Goal: Task Accomplishment & Management: Complete application form

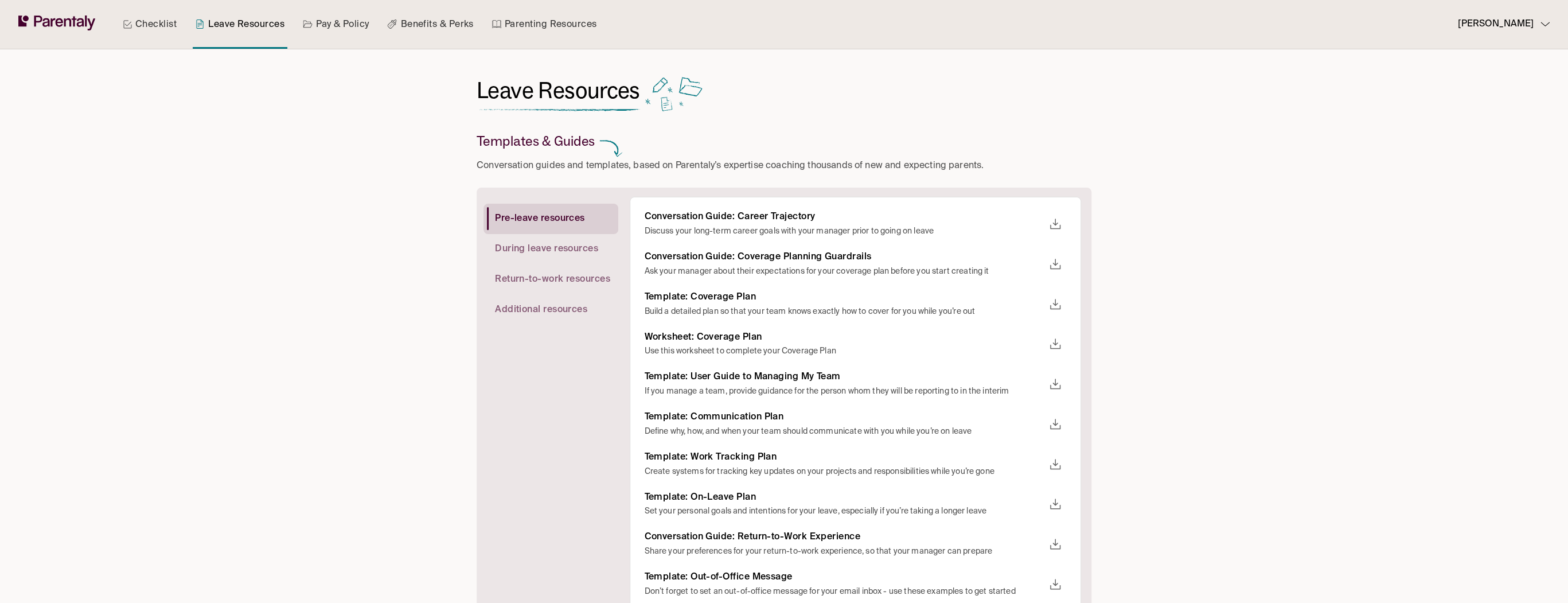
click at [170, 25] on link "Checklist" at bounding box center [149, 24] width 58 height 49
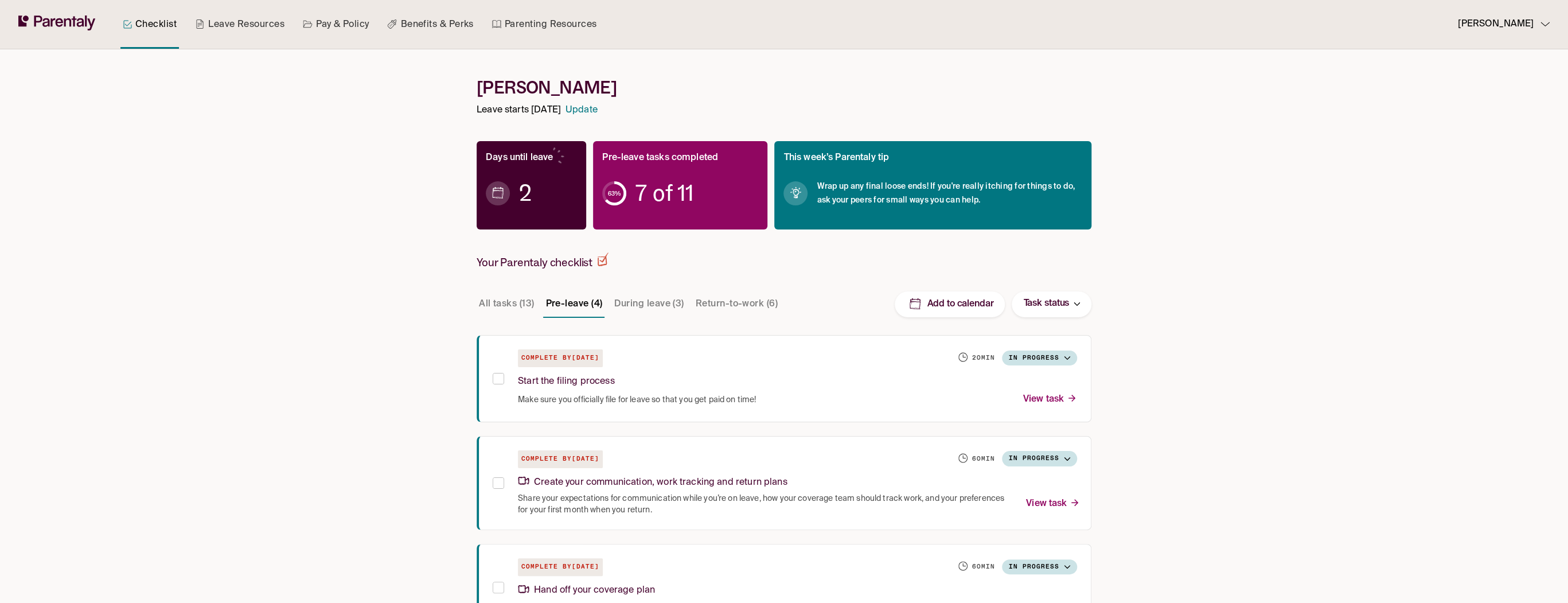
click at [512, 183] on div "2" at bounding box center [531, 193] width 91 height 55
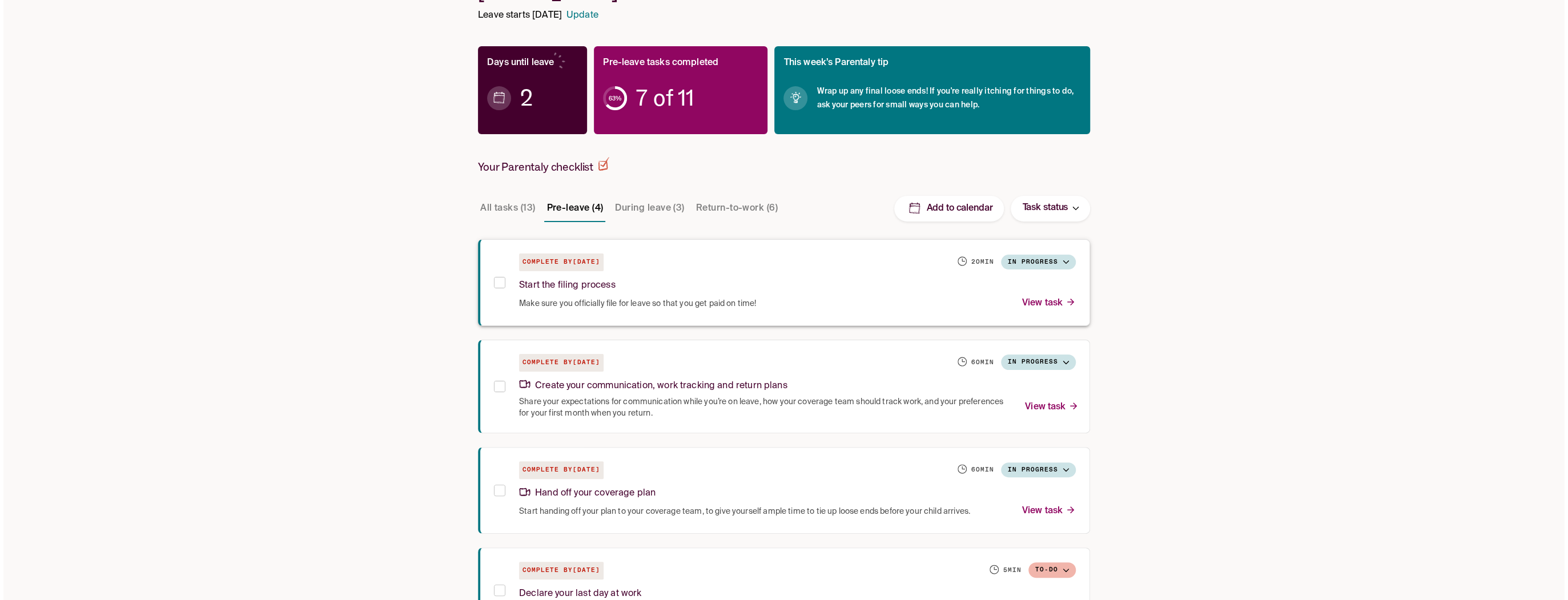
scroll to position [137, 0]
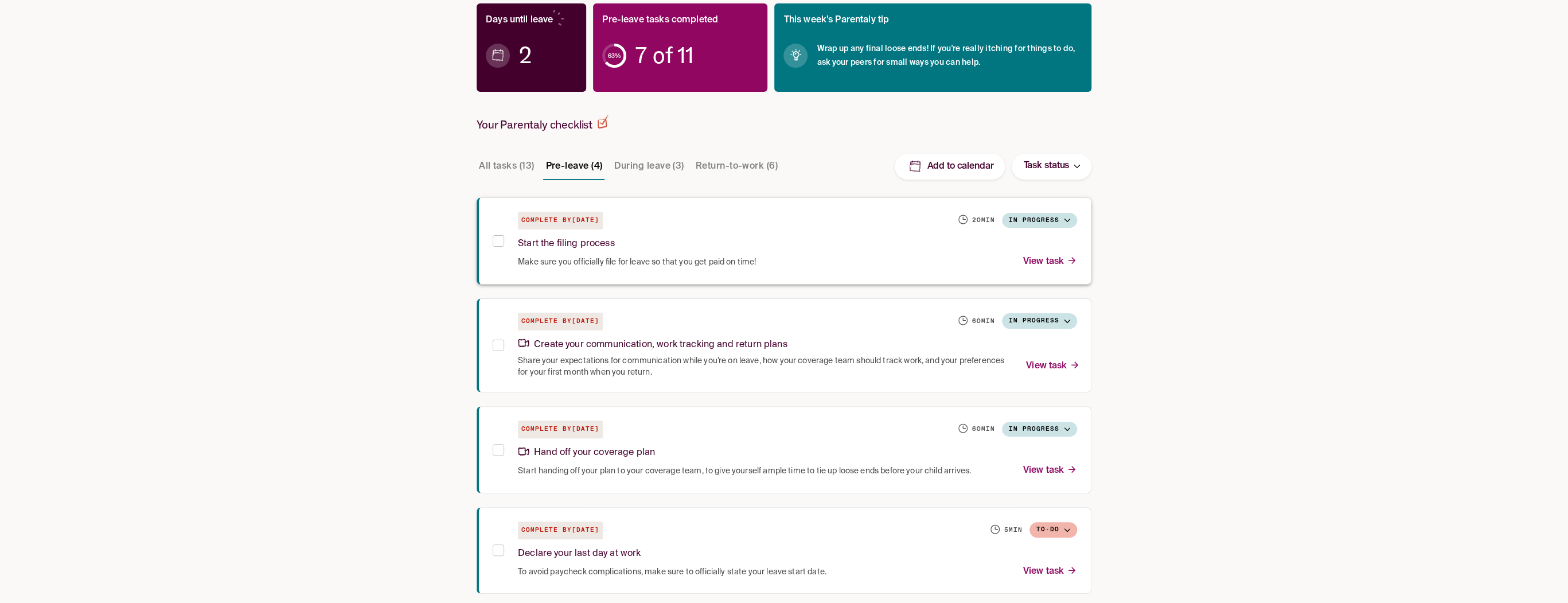
click at [685, 239] on div "Start the filing process" at bounding box center [798, 241] width 559 height 24
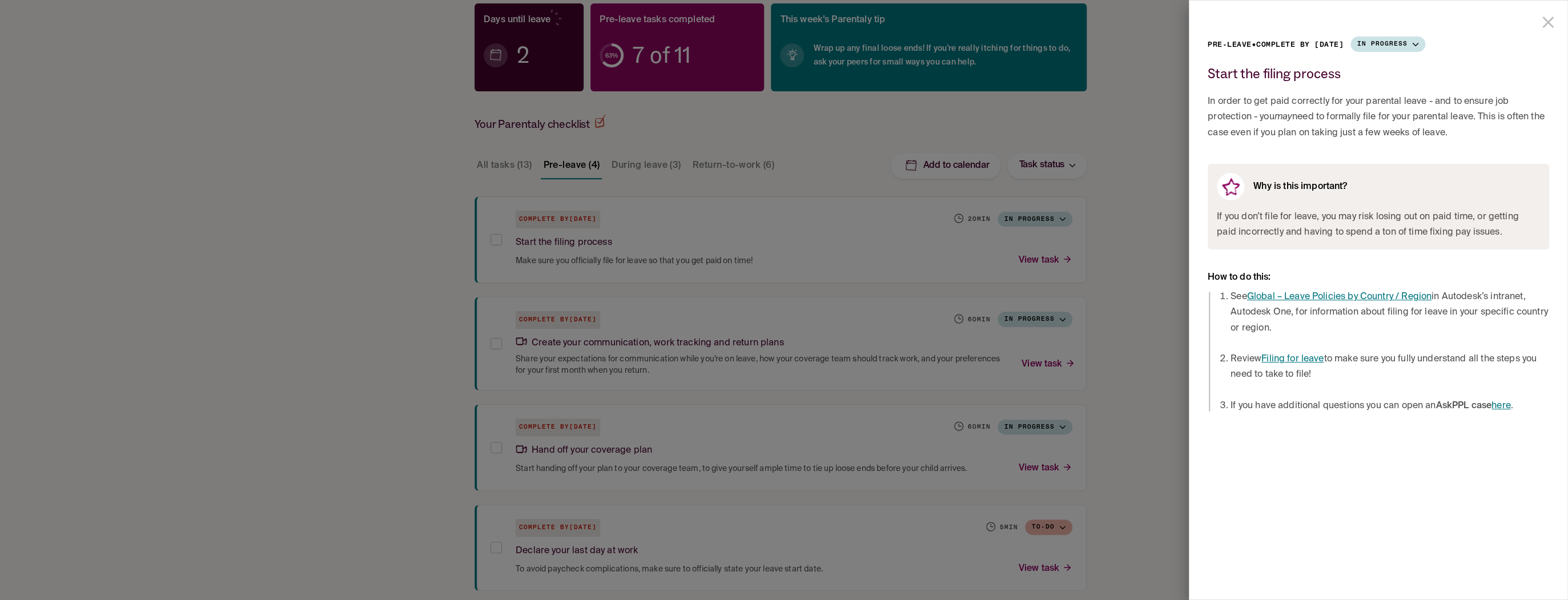
click at [1309, 294] on link "Global – Leave Policies by Country / Region" at bounding box center [1339, 297] width 184 height 9
click at [276, 275] on div at bounding box center [784, 300] width 1568 height 600
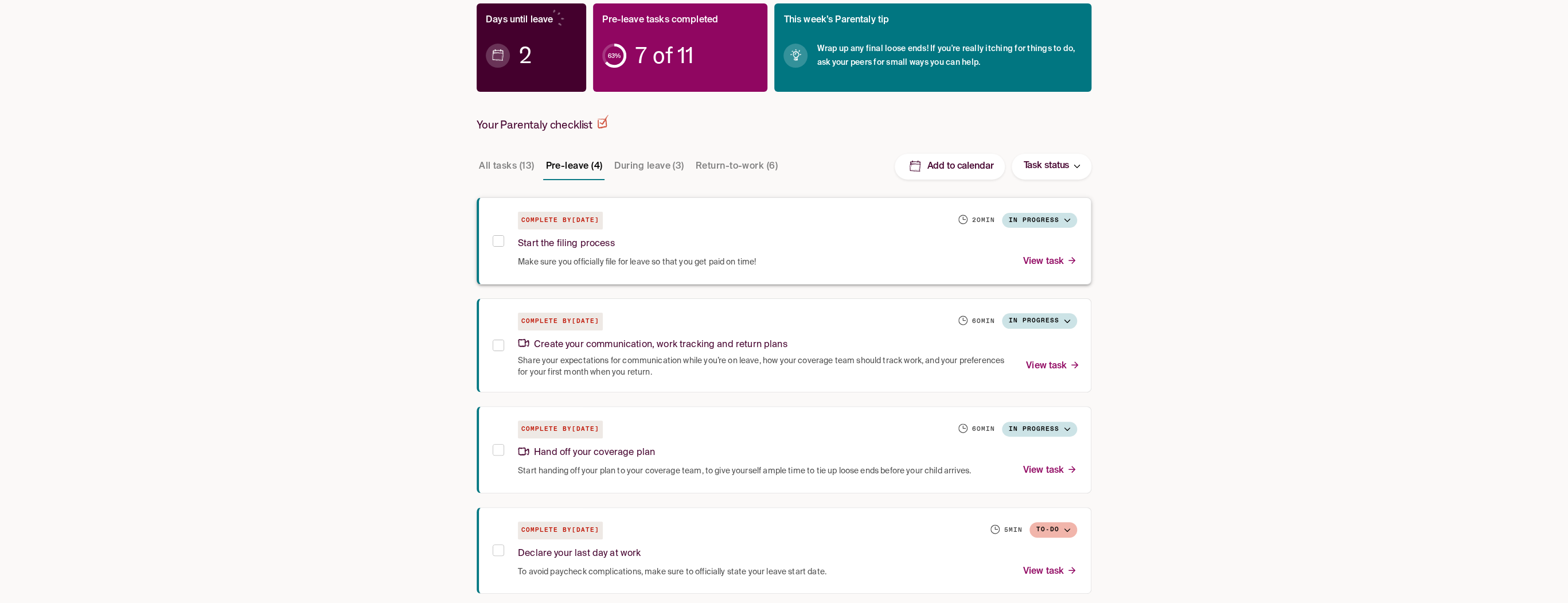
click at [860, 239] on div "Start the filing process" at bounding box center [798, 241] width 559 height 24
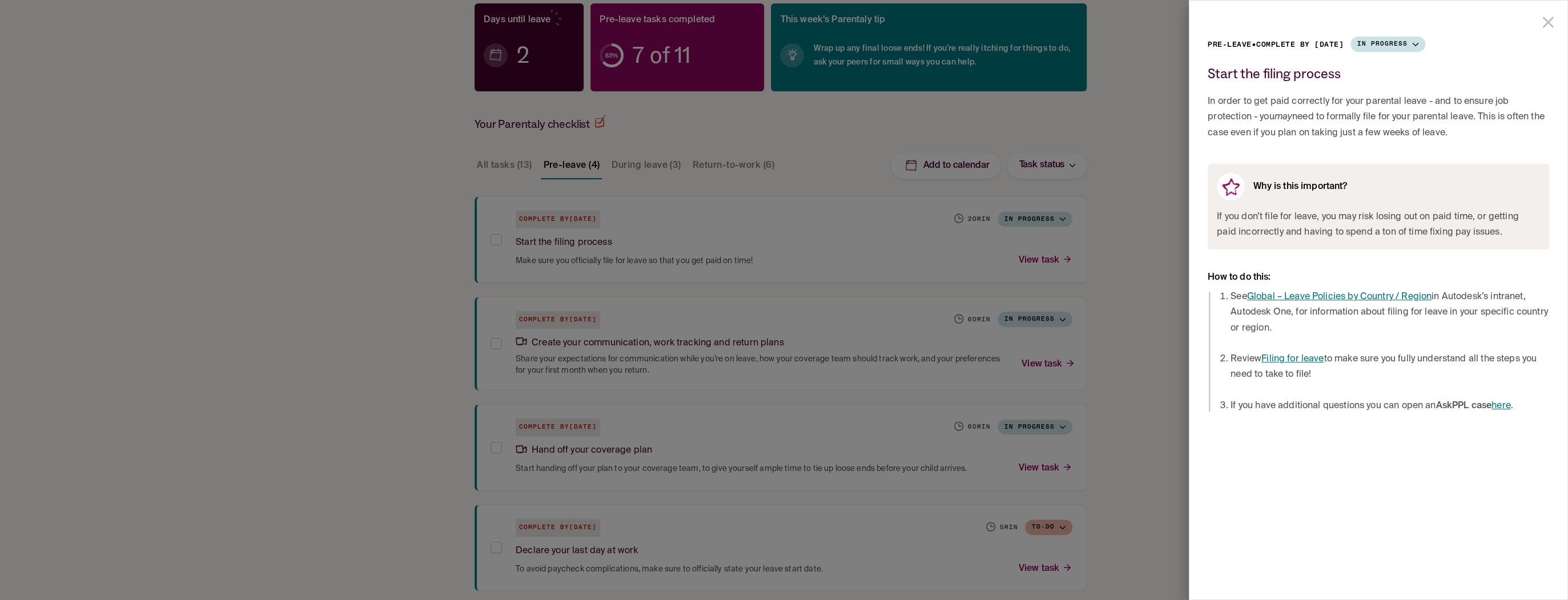
click at [756, 359] on div at bounding box center [784, 300] width 1568 height 600
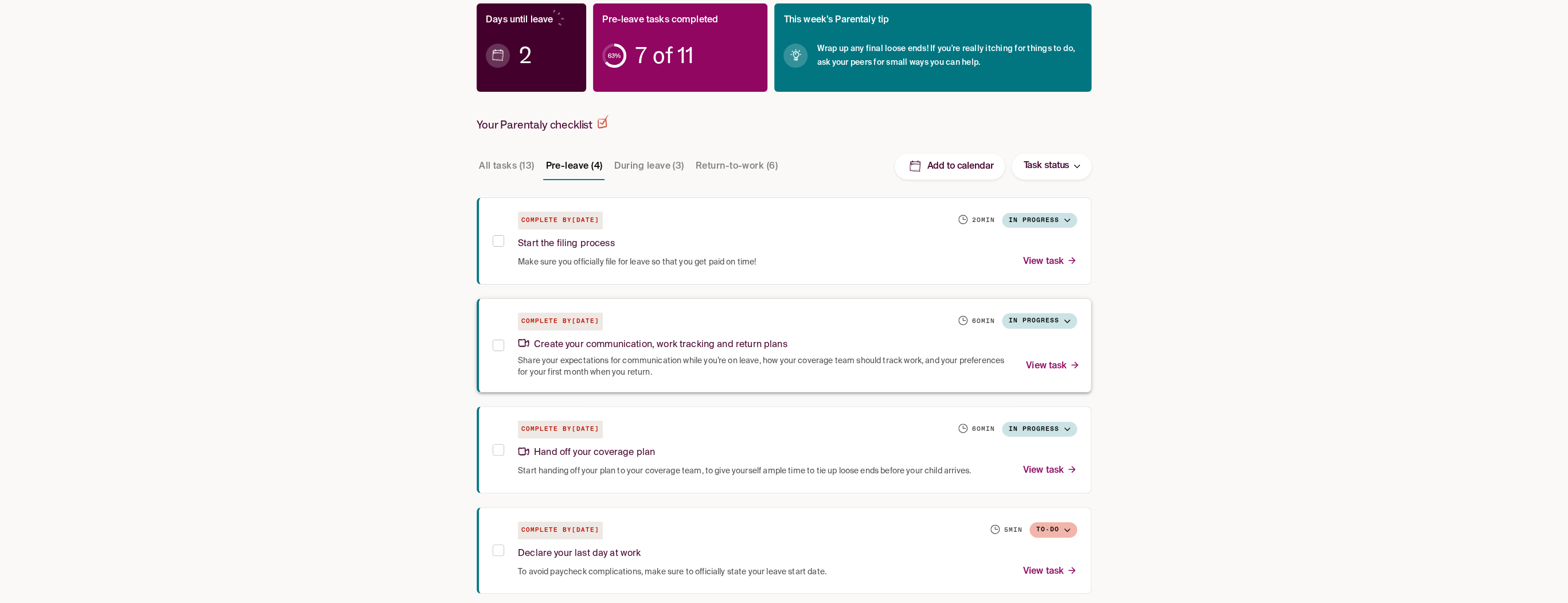
click at [752, 361] on span "Share your expectations for communication while you’re on leave, how your cover…" at bounding box center [765, 366] width 494 height 23
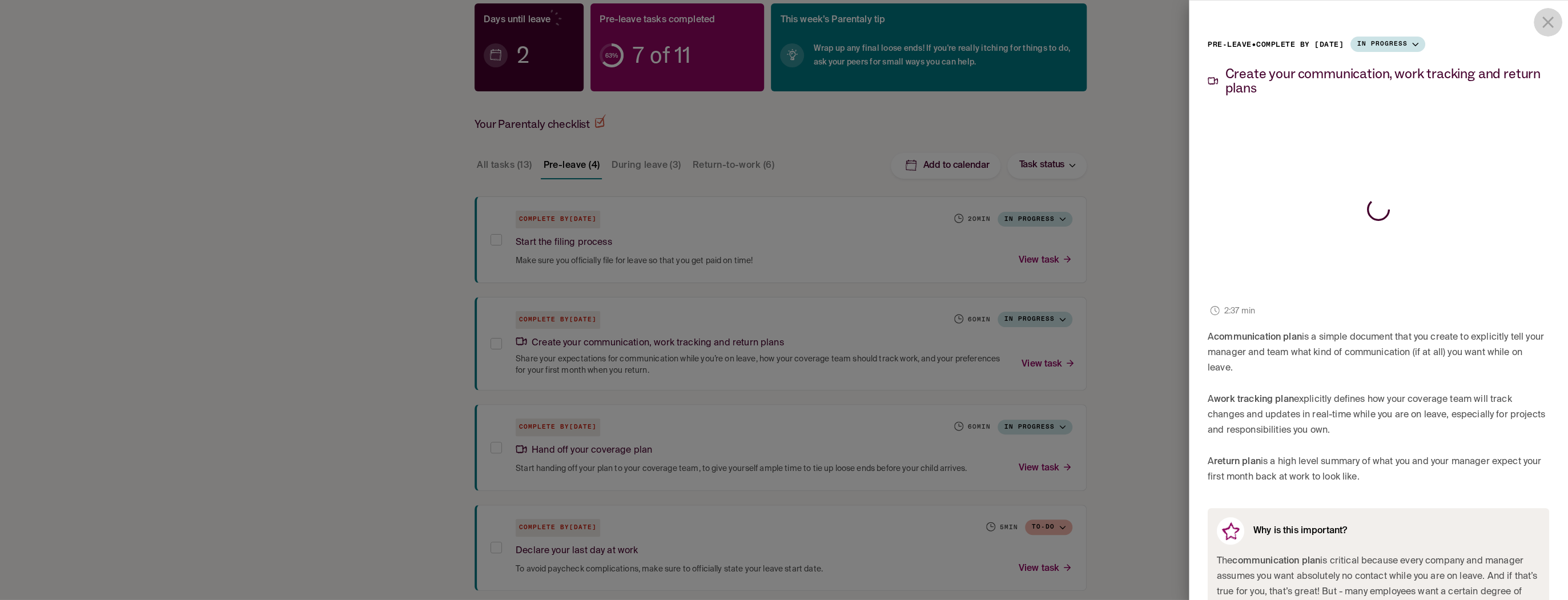
click at [1549, 18] on icon "close drawer" at bounding box center [1547, 22] width 19 height 19
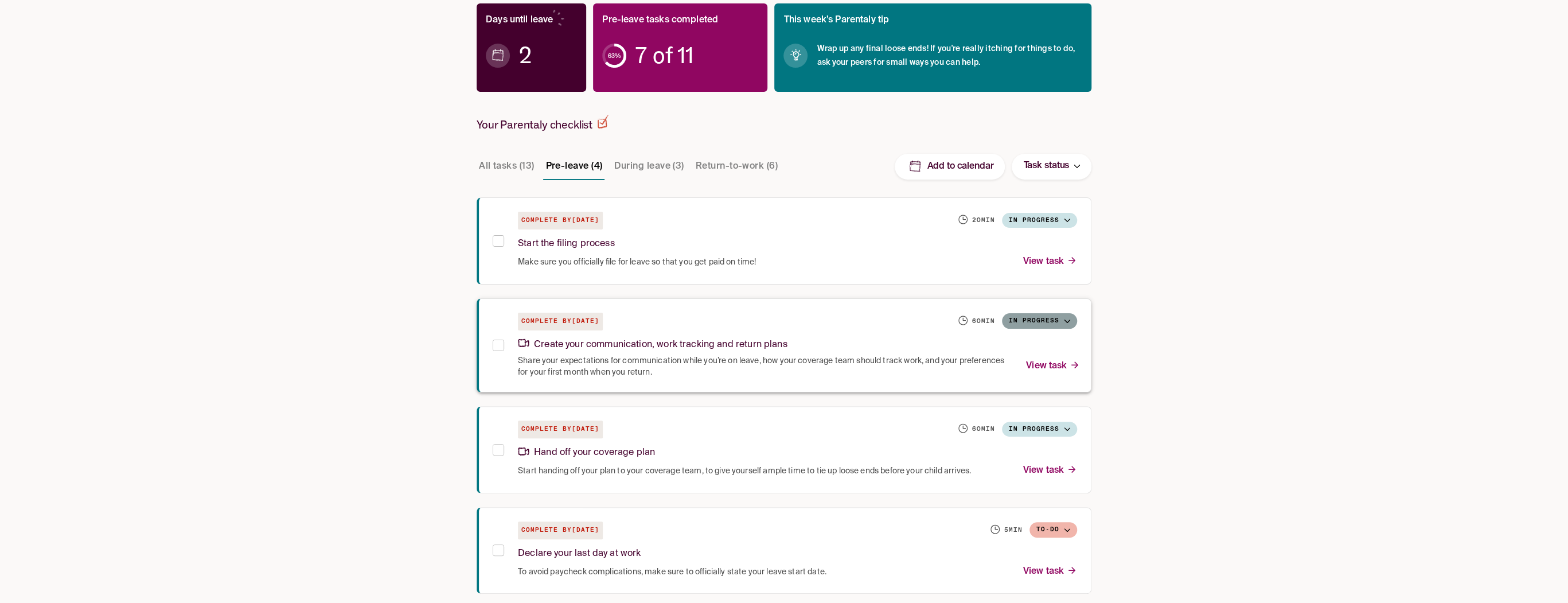
click at [1049, 322] on button "In progress" at bounding box center [1040, 321] width 75 height 16
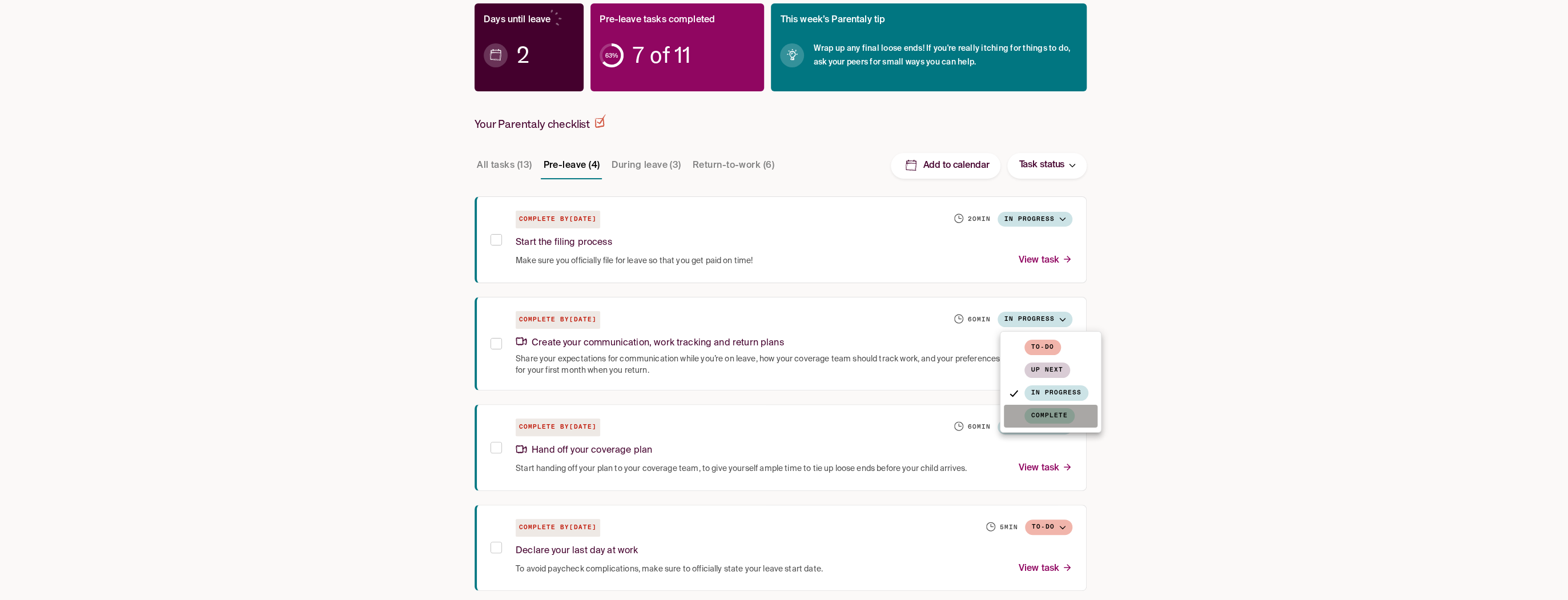
click at [1052, 409] on span "Complete" at bounding box center [1049, 416] width 50 height 16
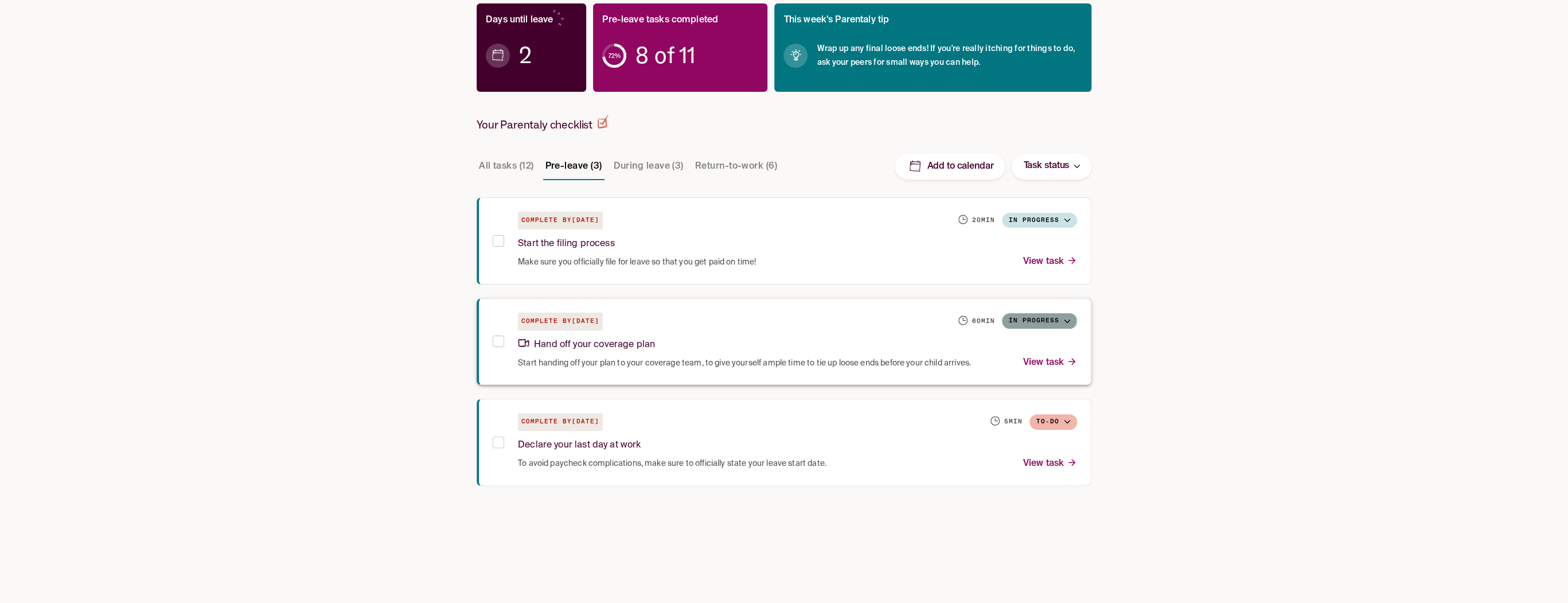
click at [1035, 318] on button "In progress" at bounding box center [1040, 321] width 75 height 16
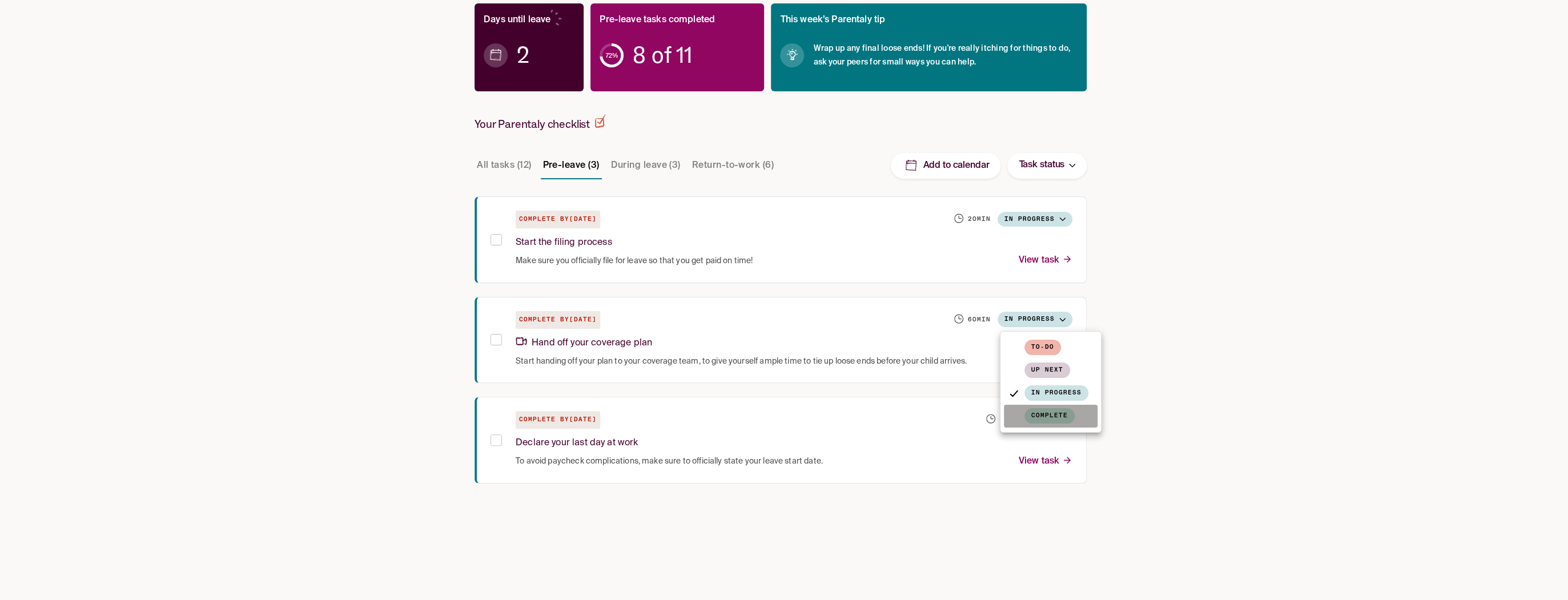
click at [1051, 408] on span "Complete" at bounding box center [1049, 416] width 50 height 16
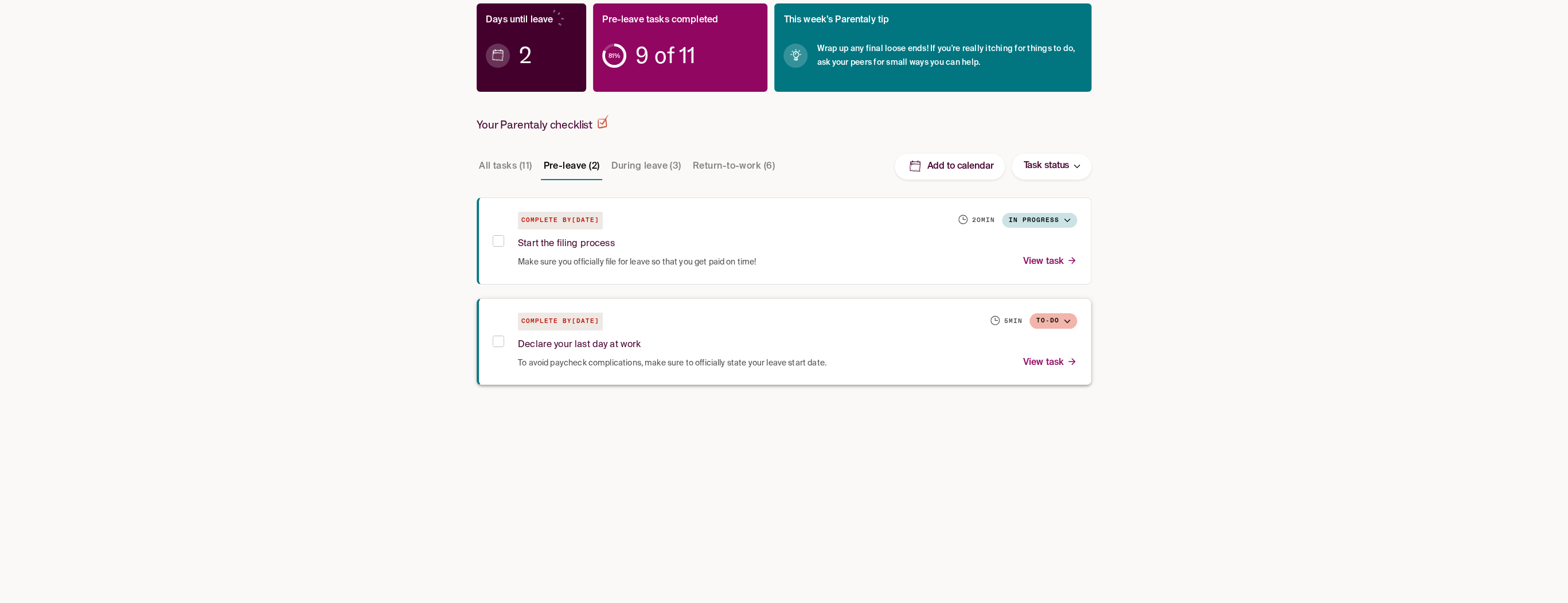
click at [1056, 361] on p "View task" at bounding box center [1050, 362] width 54 height 16
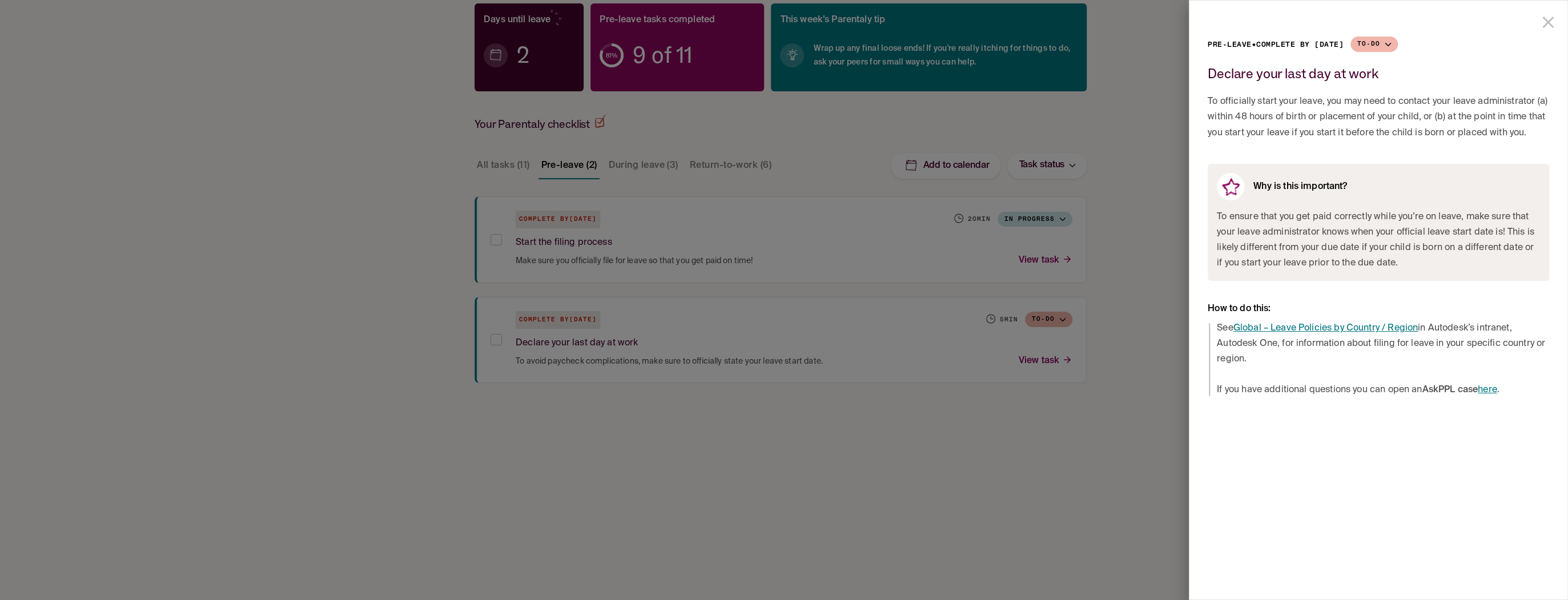
click at [1055, 379] on div at bounding box center [784, 300] width 1568 height 600
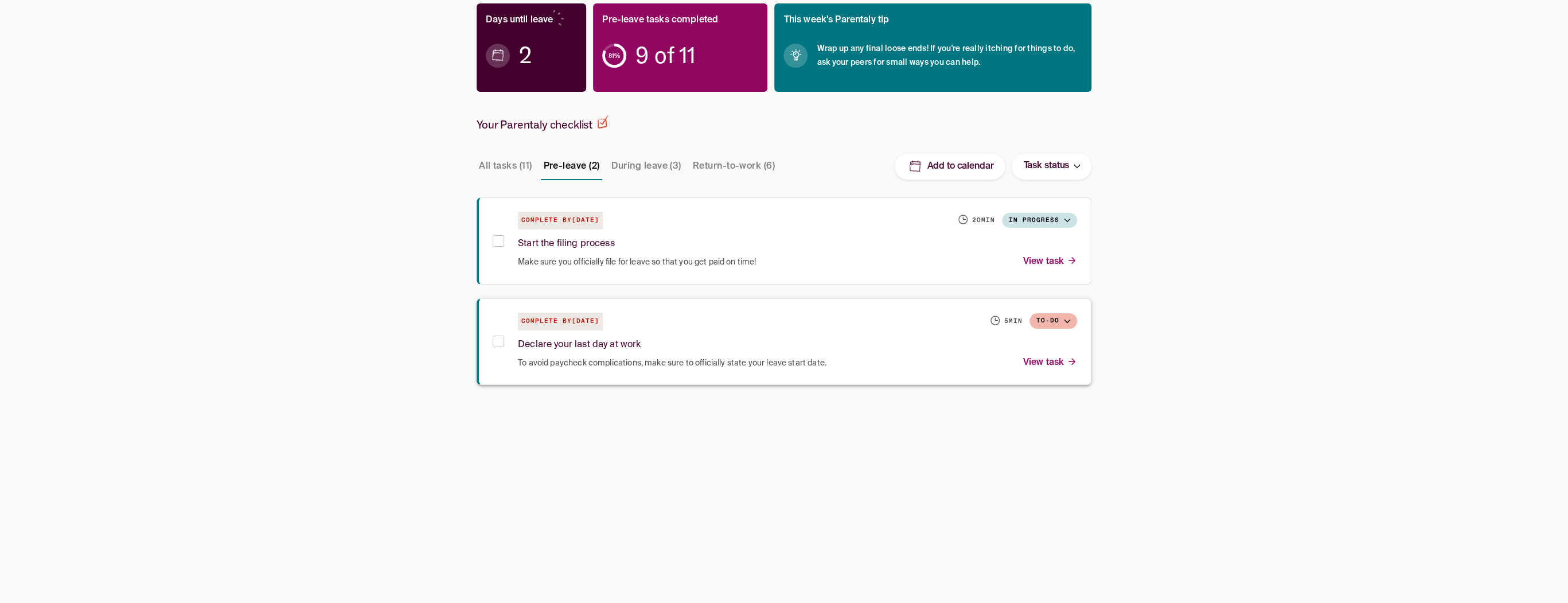
click at [1051, 330] on div "Declare your last day at work" at bounding box center [798, 342] width 559 height 24
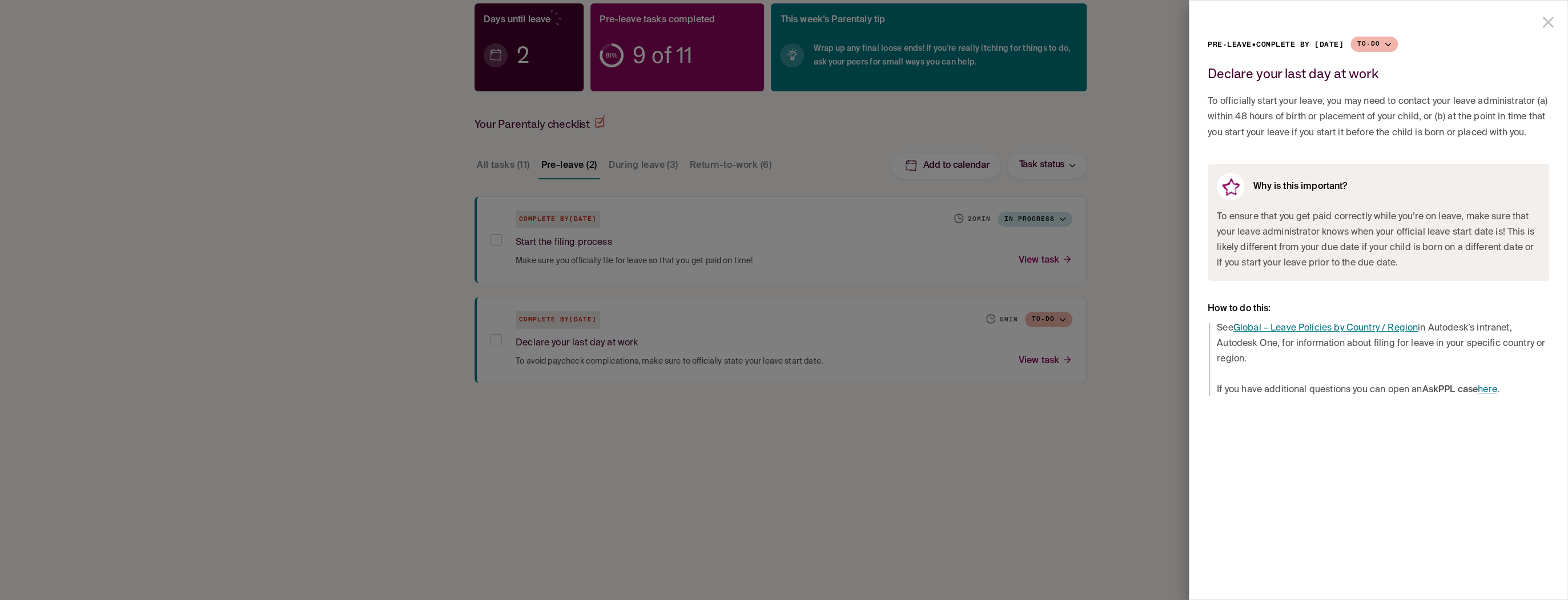
click at [1156, 341] on div at bounding box center [784, 300] width 1568 height 600
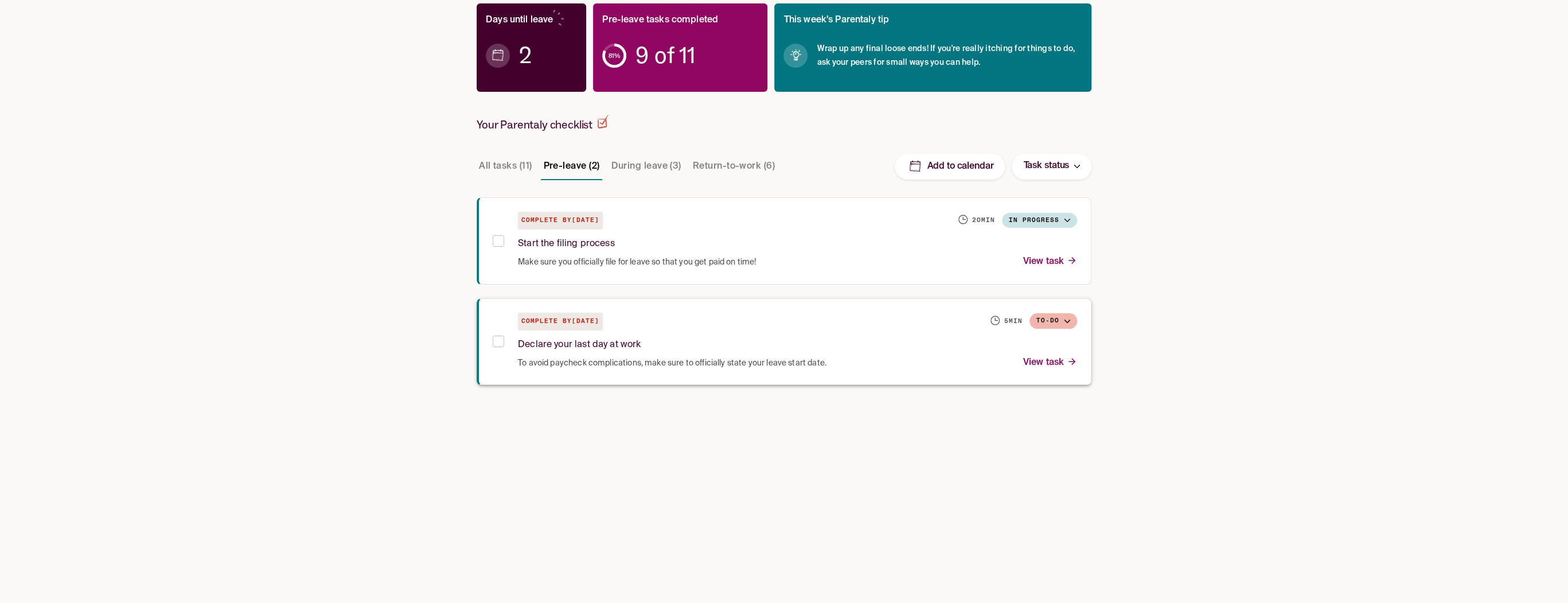
click at [1066, 317] on button "To-do" at bounding box center [1053, 321] width 48 height 16
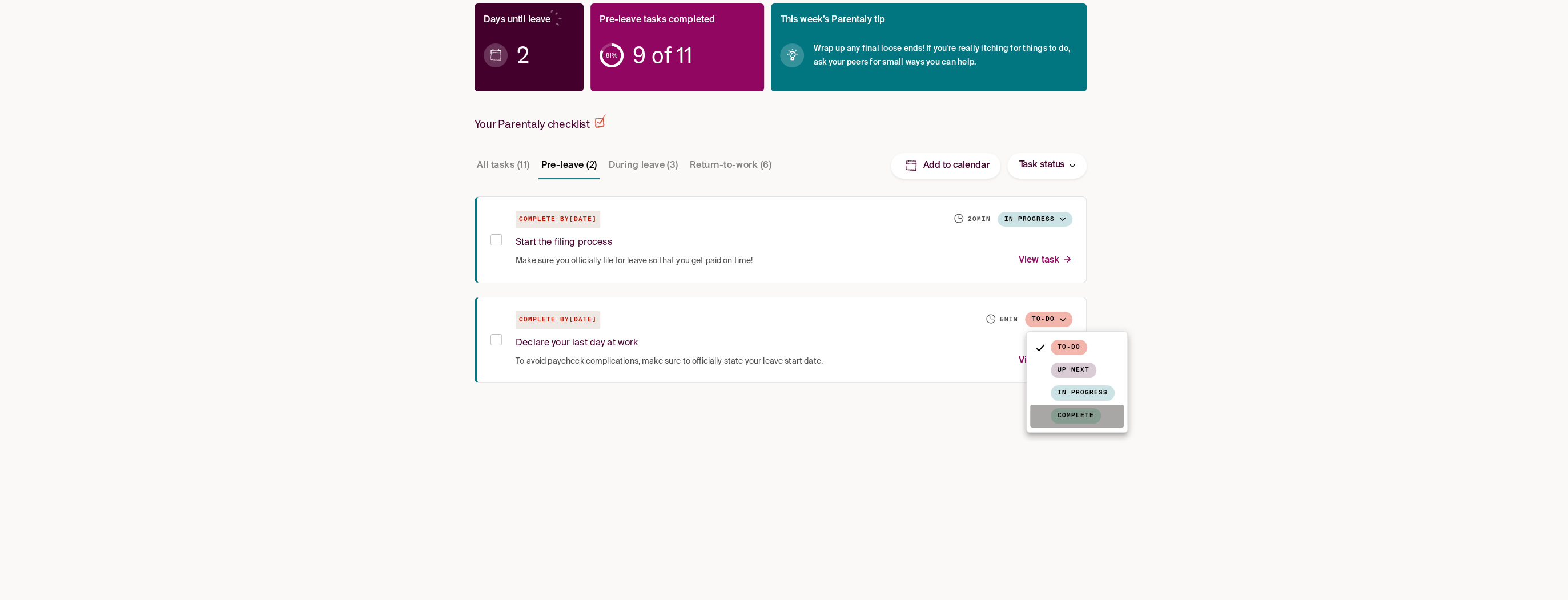
click at [1085, 411] on span "Complete" at bounding box center [1076, 416] width 50 height 16
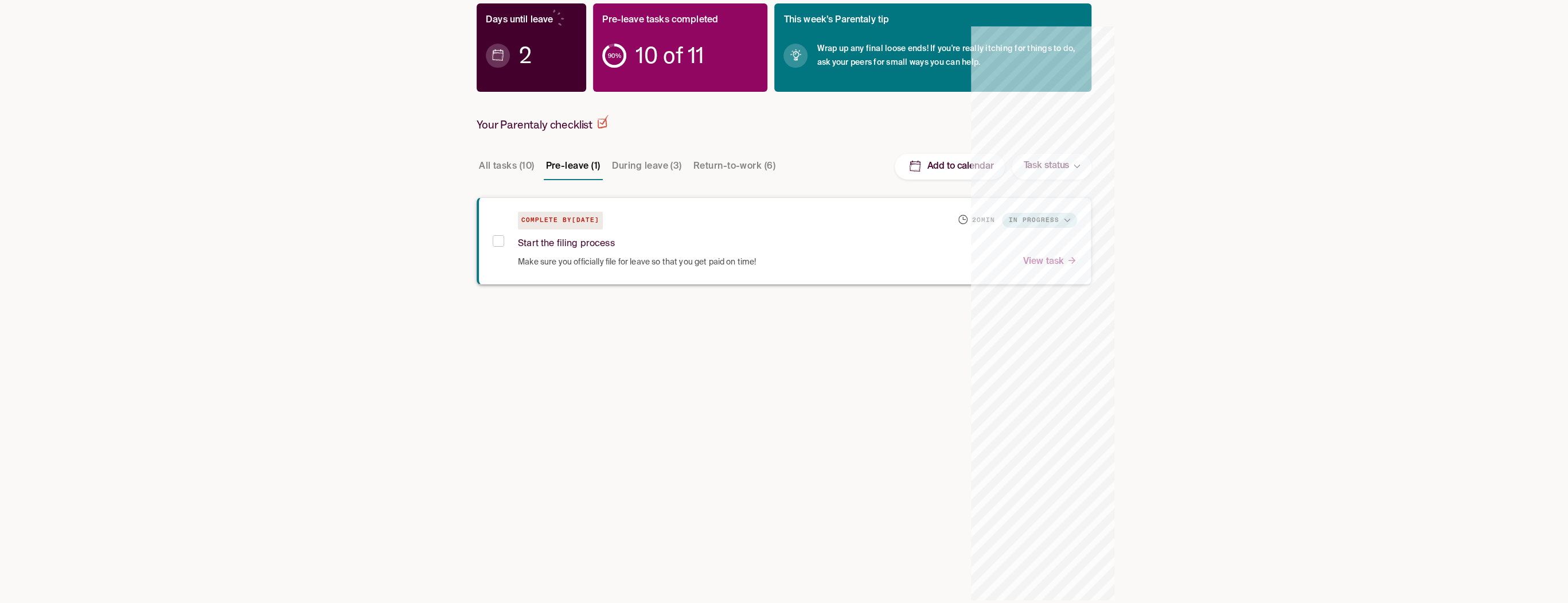
click at [1030, 249] on div "Start the filing process" at bounding box center [798, 241] width 559 height 24
